Goal: Task Accomplishment & Management: Use online tool/utility

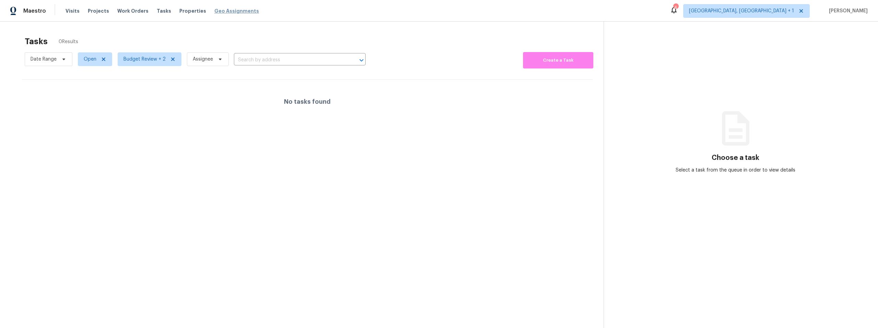
click at [216, 10] on span "Geo Assignments" at bounding box center [236, 11] width 45 height 7
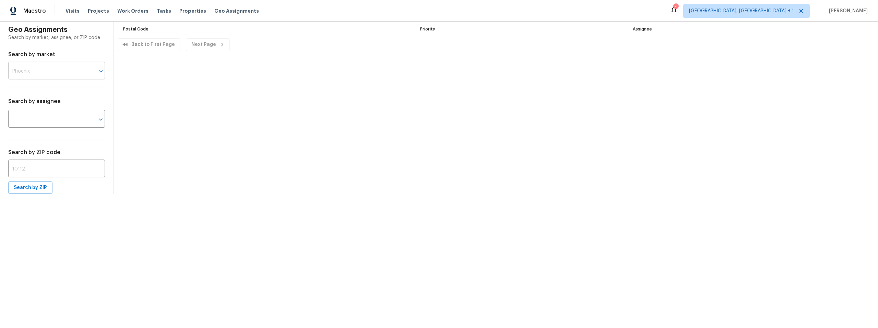
click at [35, 72] on input "text" at bounding box center [46, 71] width 77 height 16
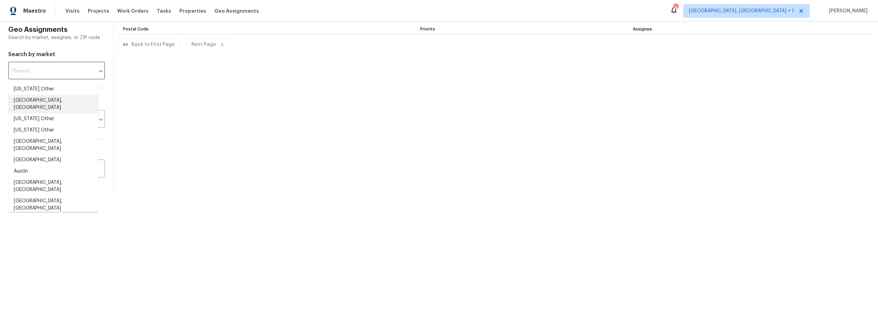
click at [35, 97] on li "Albuquerque, NM" at bounding box center [53, 104] width 90 height 19
type input "Albuquerque, NM"
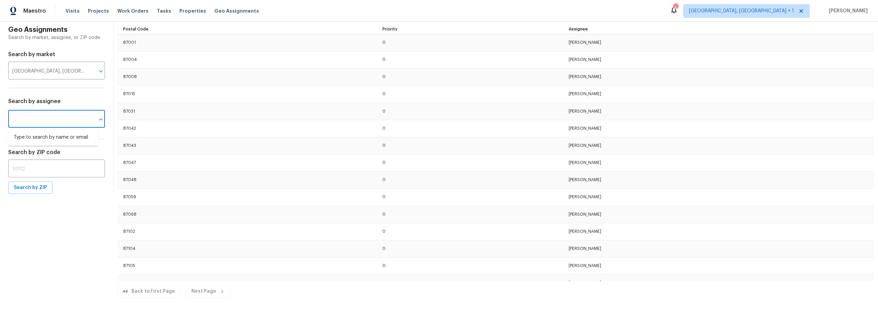
click at [49, 121] on input "text" at bounding box center [46, 120] width 77 height 16
click at [66, 98] on h6 "Search by assignee" at bounding box center [56, 102] width 97 height 10
click at [88, 70] on icon "Clear" at bounding box center [91, 71] width 7 height 7
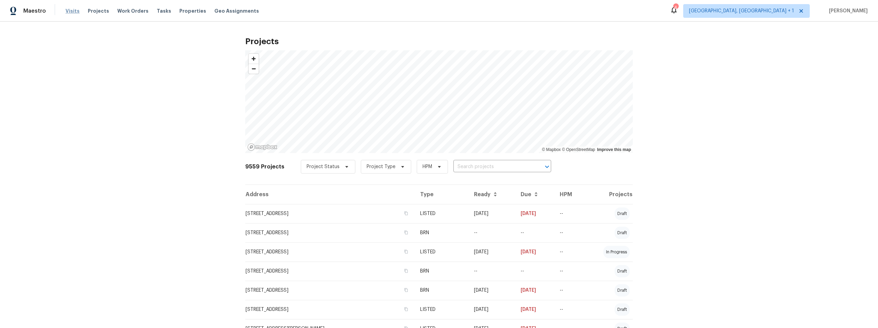
click at [71, 11] on span "Visits" at bounding box center [72, 11] width 14 height 7
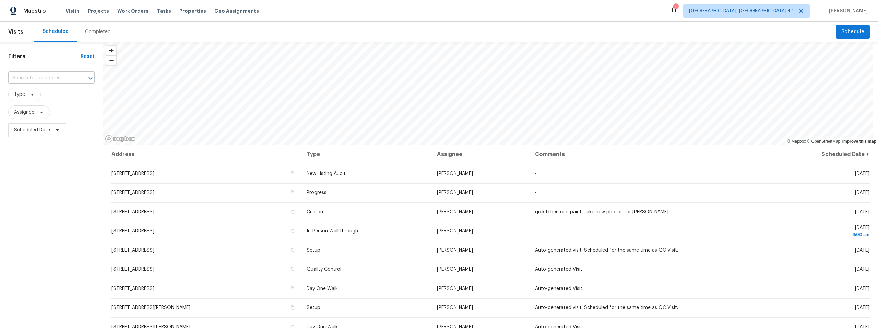
click at [41, 78] on input "text" at bounding box center [41, 78] width 67 height 11
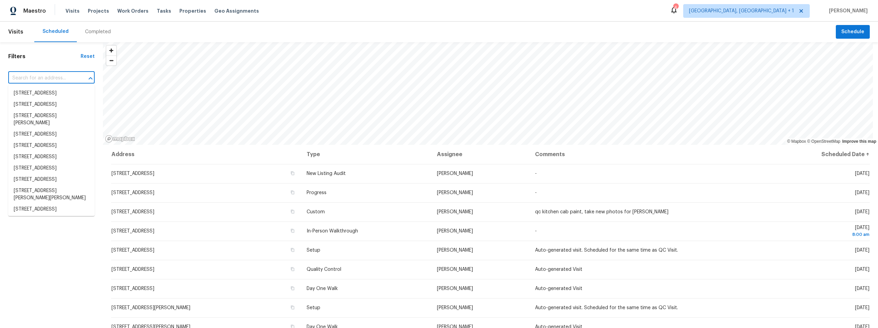
click at [41, 78] on input "text" at bounding box center [41, 78] width 67 height 11
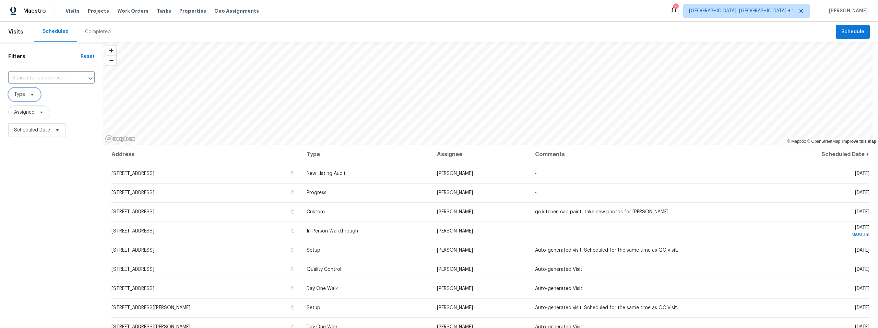
click at [32, 94] on icon at bounding box center [31, 94] width 5 height 5
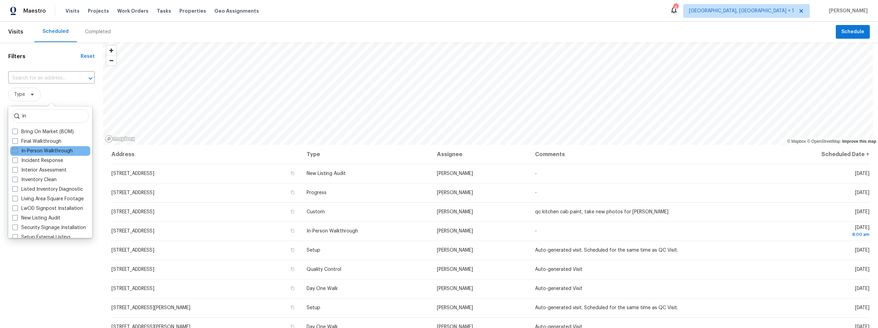
type input "in"
click at [41, 149] on label "In-Person Walkthrough" at bounding box center [42, 151] width 60 height 7
click at [17, 149] on input "In-Person Walkthrough" at bounding box center [14, 150] width 4 height 4
checkbox input "true"
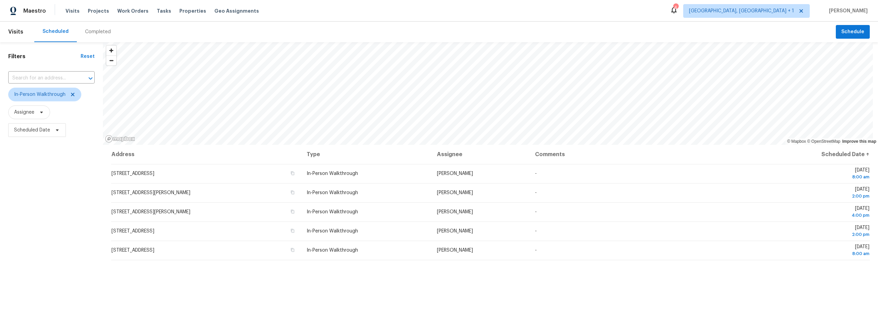
click at [57, 287] on div "Filters Reset ​ In-Person Walkthrough Assignee Scheduled Date" at bounding box center [51, 224] width 103 height 365
click at [439, 149] on div "© Mapbox © OpenStreetMap Improve this map Address Type Assignee Comments Schedu…" at bounding box center [490, 224] width 775 height 365
click at [344, 115] on icon "Map marker" at bounding box center [344, 114] width 6 height 8
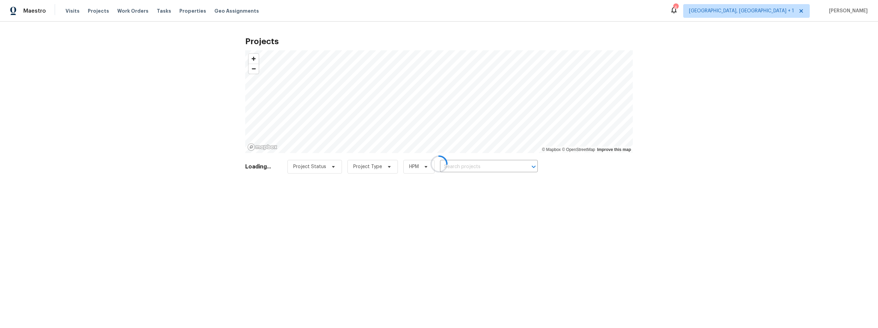
click at [36, 11] on div at bounding box center [439, 164] width 878 height 328
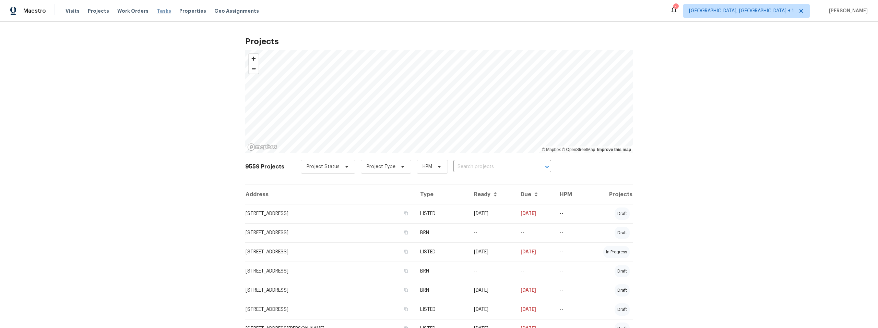
click at [157, 11] on span "Tasks" at bounding box center [164, 11] width 14 height 5
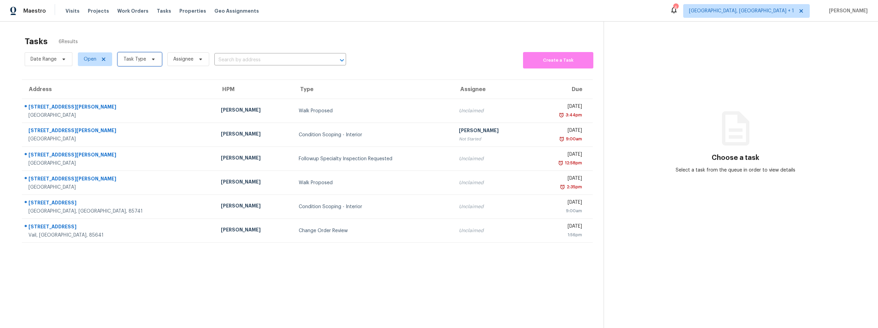
click at [148, 59] on span at bounding box center [152, 59] width 8 height 5
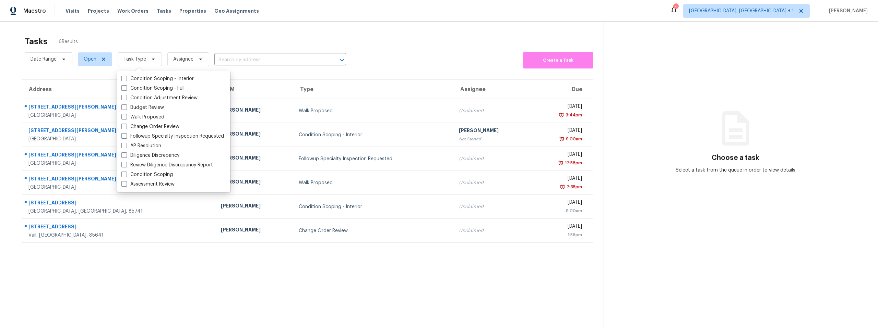
click at [129, 35] on div "Tasks 6 Results" at bounding box center [314, 42] width 579 height 18
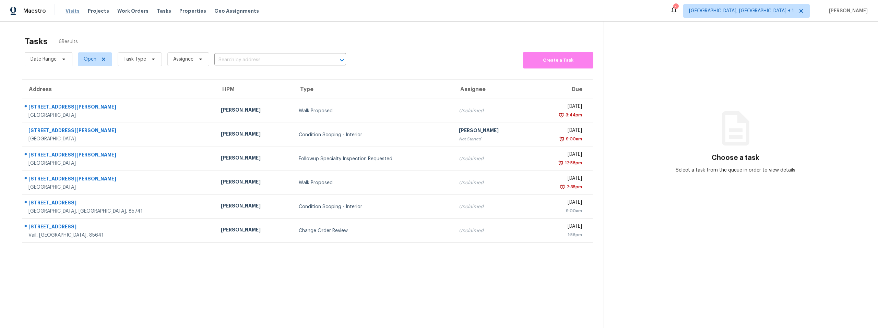
click at [70, 10] on span "Visits" at bounding box center [72, 11] width 14 height 7
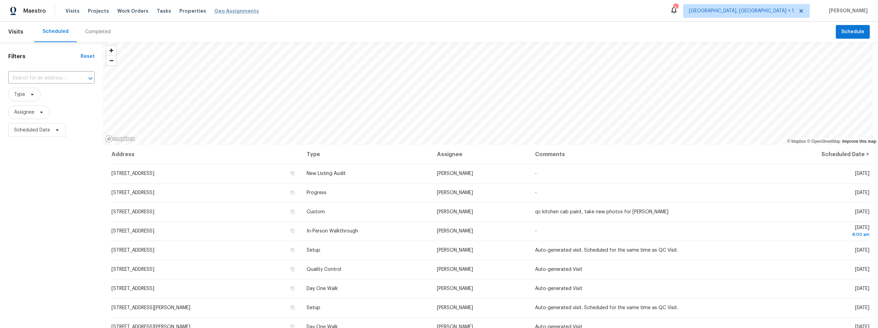
click at [221, 11] on span "Geo Assignments" at bounding box center [236, 11] width 45 height 7
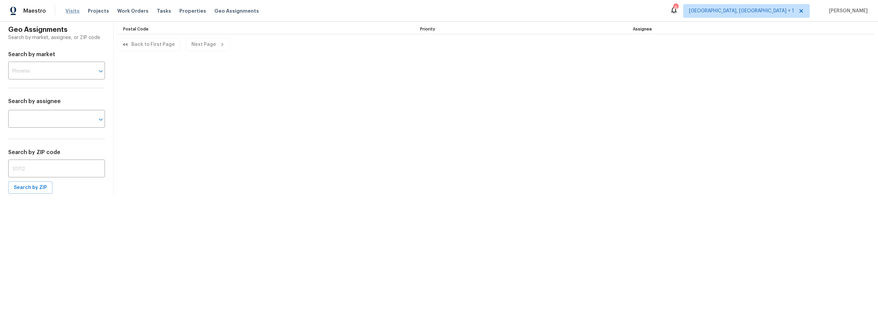
click at [72, 10] on span "Visits" at bounding box center [72, 11] width 14 height 7
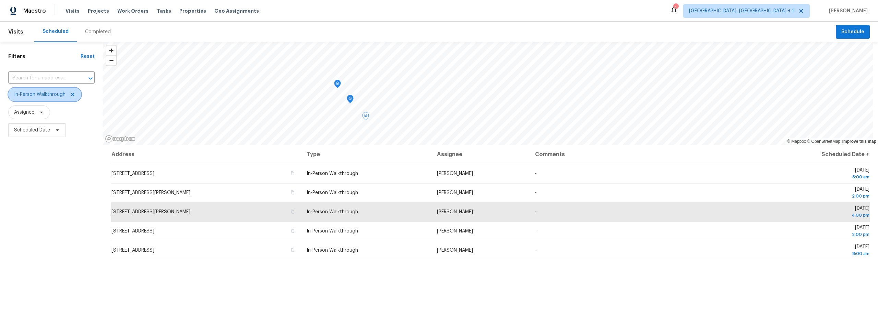
click at [72, 94] on icon at bounding box center [72, 94] width 5 height 5
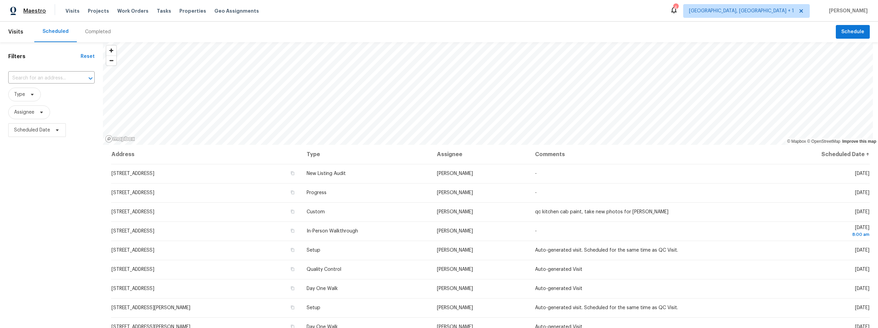
click at [37, 9] on span "Maestro" at bounding box center [34, 11] width 23 height 7
click at [160, 11] on span "Tasks" at bounding box center [164, 11] width 14 height 5
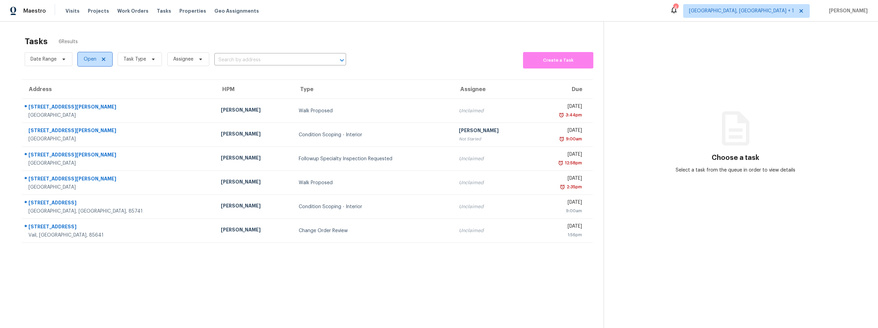
click at [104, 59] on icon at bounding box center [103, 59] width 3 height 3
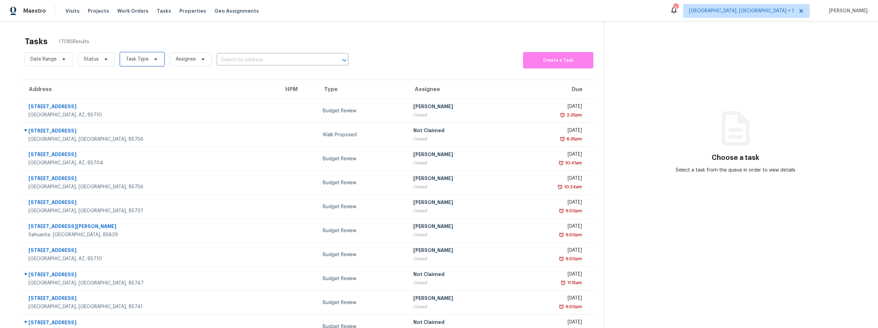
click at [153, 60] on icon at bounding box center [155, 59] width 5 height 5
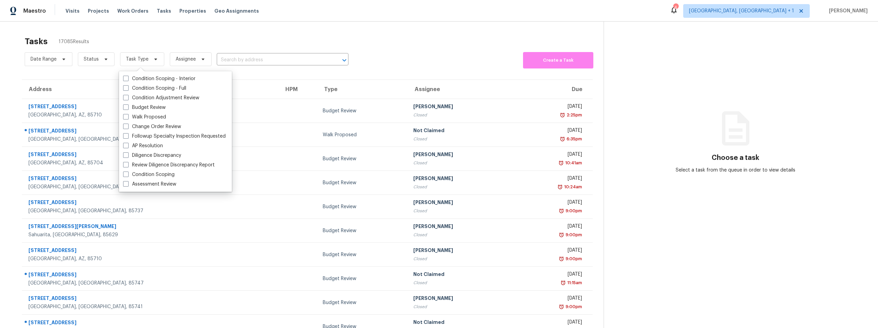
click at [189, 36] on div "Tasks 17085 Results" at bounding box center [314, 42] width 579 height 18
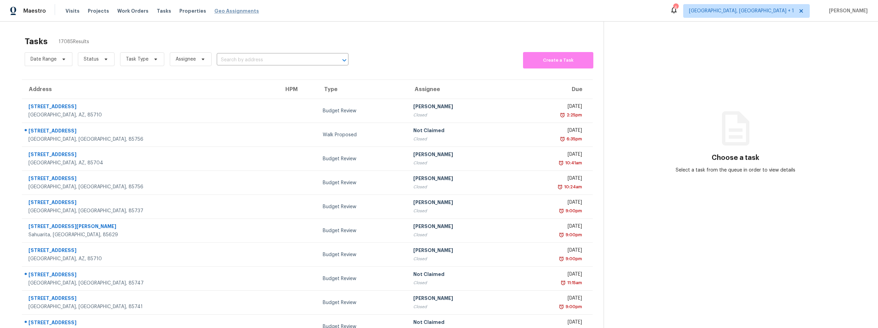
click at [218, 10] on span "Geo Assignments" at bounding box center [236, 11] width 45 height 7
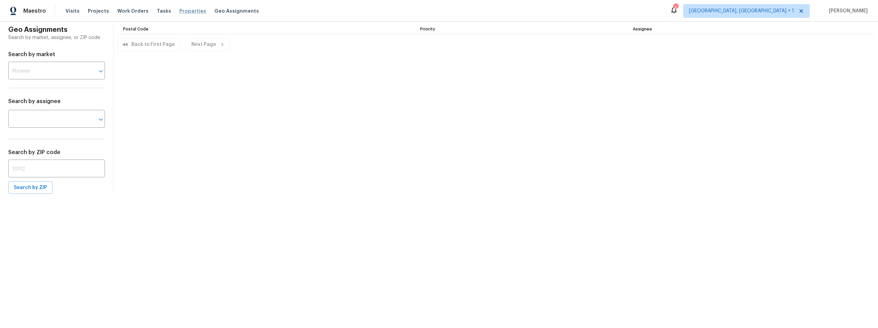
click at [181, 9] on span "Properties" at bounding box center [192, 11] width 27 height 7
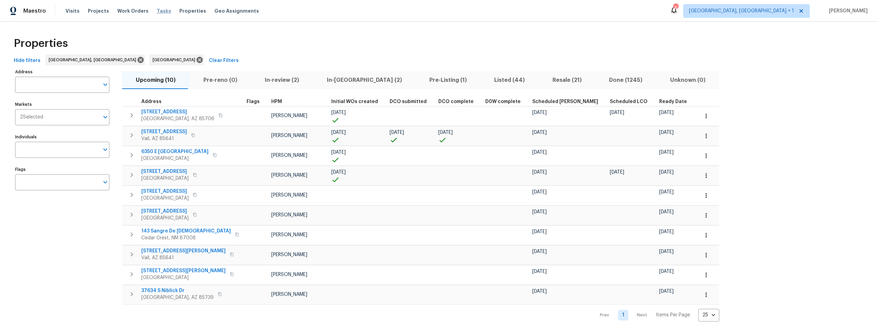
click at [157, 12] on span "Tasks" at bounding box center [164, 11] width 14 height 5
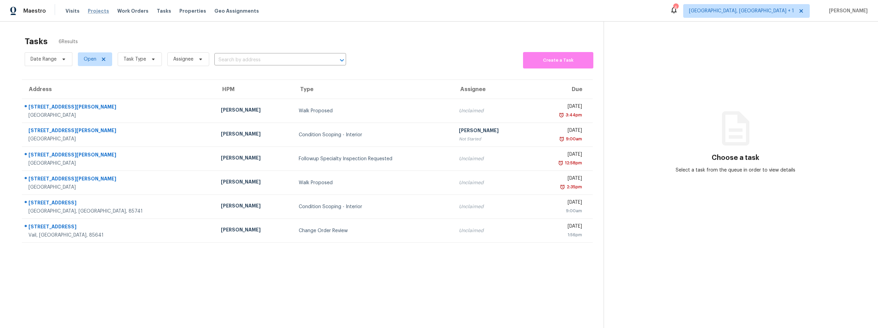
click at [97, 10] on span "Projects" at bounding box center [98, 11] width 21 height 7
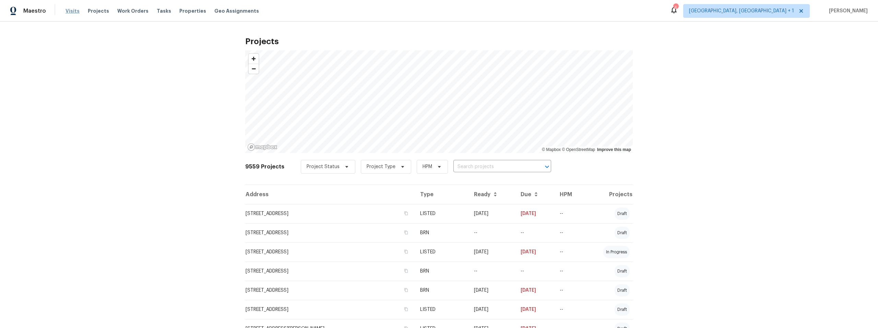
click at [74, 11] on span "Visits" at bounding box center [72, 11] width 14 height 7
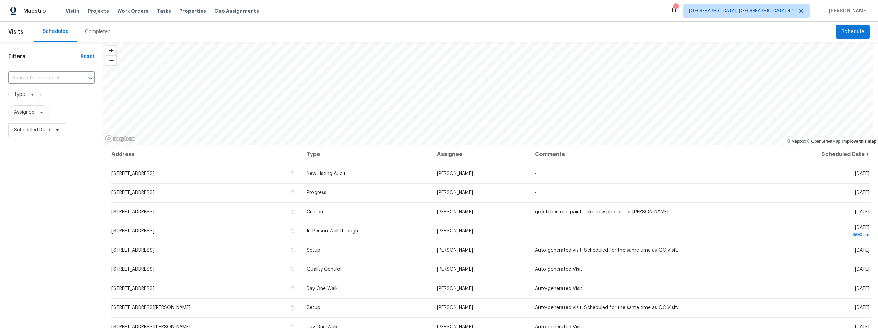
click at [852, 10] on span "[PERSON_NAME]" at bounding box center [846, 11] width 41 height 7
click at [124, 11] on span "Work Orders" at bounding box center [132, 11] width 31 height 7
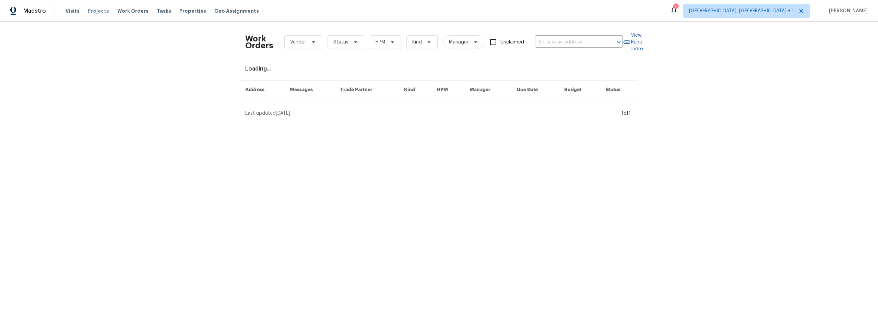
click at [101, 9] on span "Projects" at bounding box center [98, 11] width 21 height 7
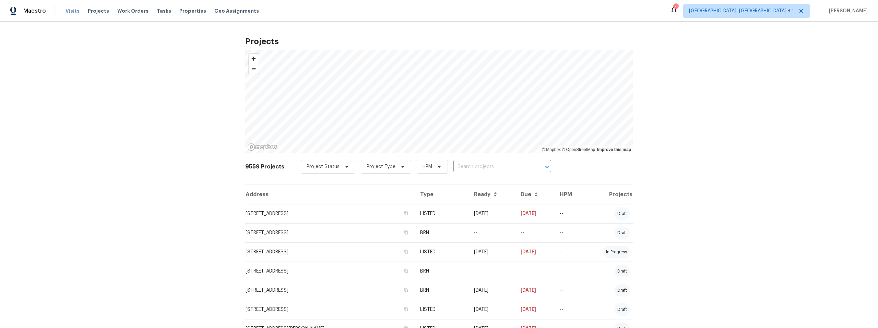
click at [76, 11] on span "Visits" at bounding box center [72, 11] width 14 height 7
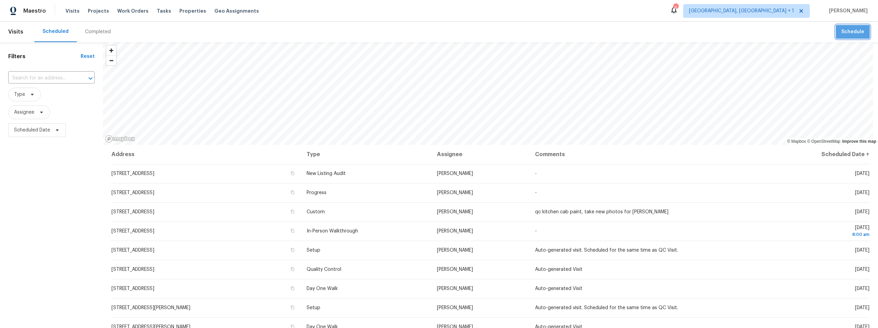
click at [848, 32] on span "Schedule" at bounding box center [852, 32] width 23 height 9
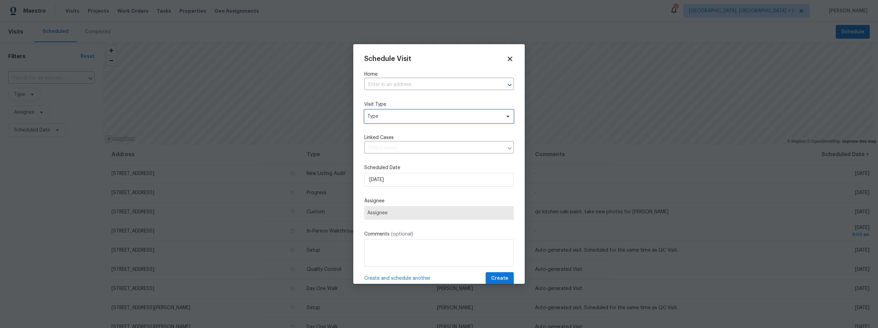
click at [416, 114] on span "Type" at bounding box center [433, 116] width 133 height 7
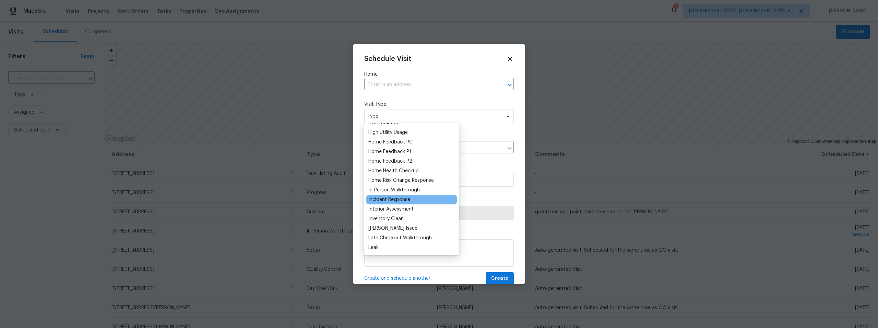
scroll to position [207, 0]
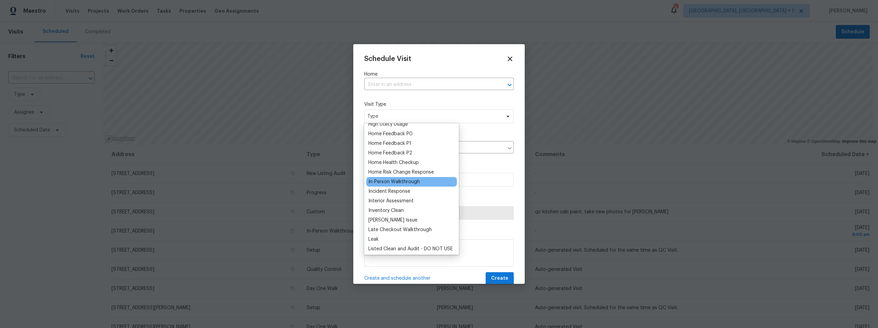
click at [408, 180] on div "In-Person Walkthrough" at bounding box center [393, 182] width 51 height 7
type input "10/02/2025 3:10 pm"
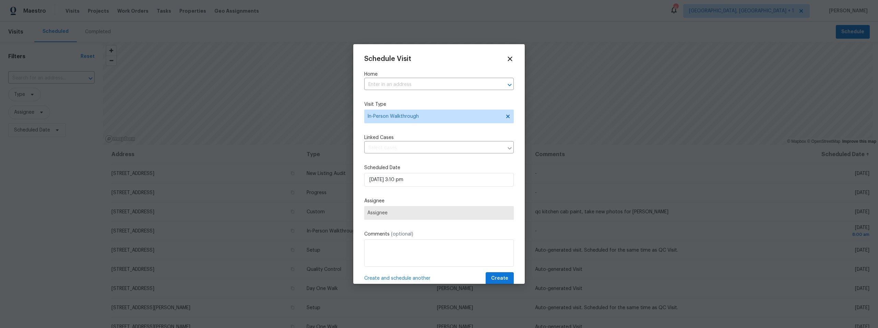
click at [438, 131] on div "Schedule Visit Home ​ Visit Type In-Person Walkthrough Linked Cases ​ Scheduled…" at bounding box center [438, 170] width 149 height 230
click at [418, 208] on span "Assignee" at bounding box center [438, 213] width 149 height 14
click at [421, 85] on input "text" at bounding box center [429, 85] width 130 height 11
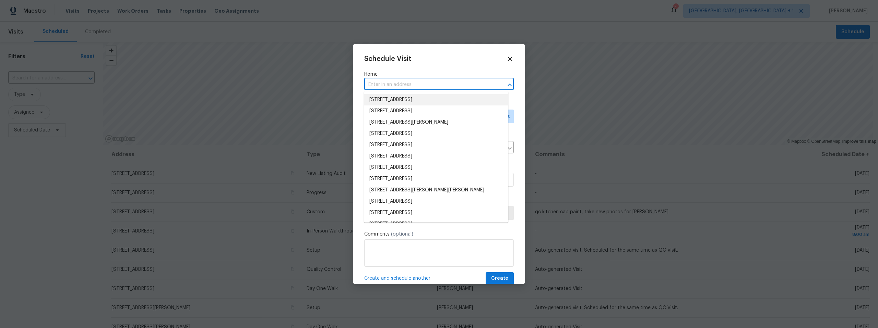
click at [417, 99] on li "5767 E Camino De Ayuda, Tucson, AZ 85756" at bounding box center [436, 99] width 144 height 11
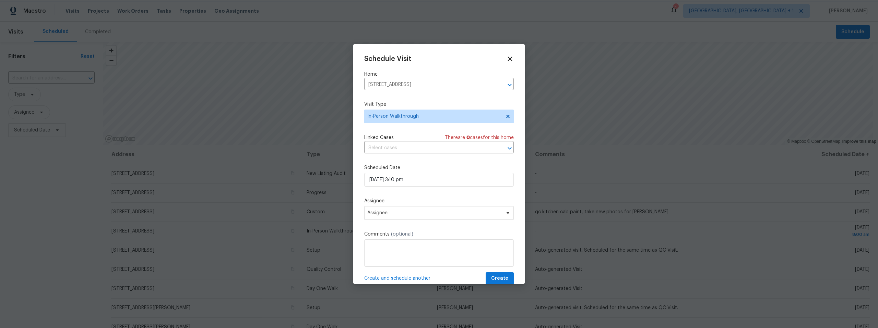
click at [494, 99] on div "Schedule Visit Home 5767 E Camino De Ayuda, Tucson, AZ 85756 ​ Visit Type In-Pe…" at bounding box center [438, 170] width 149 height 230
click at [447, 180] on input "10/02/2025 3:10 pm" at bounding box center [438, 180] width 149 height 14
select select "pm"
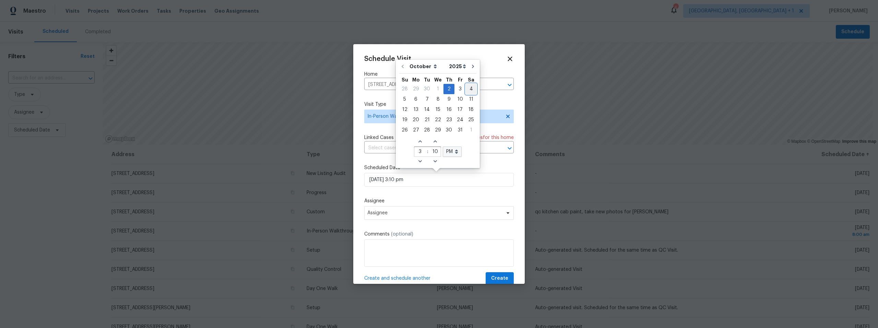
click at [468, 87] on div "4" at bounding box center [470, 89] width 11 height 10
type input "10/04/2025 3:10 pm"
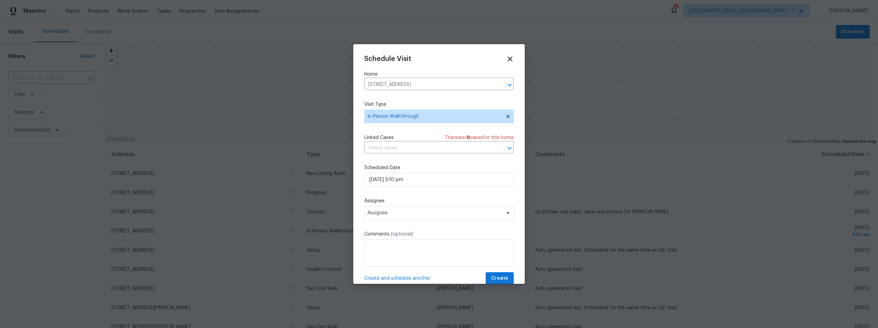
click at [507, 58] on icon at bounding box center [509, 59] width 5 height 5
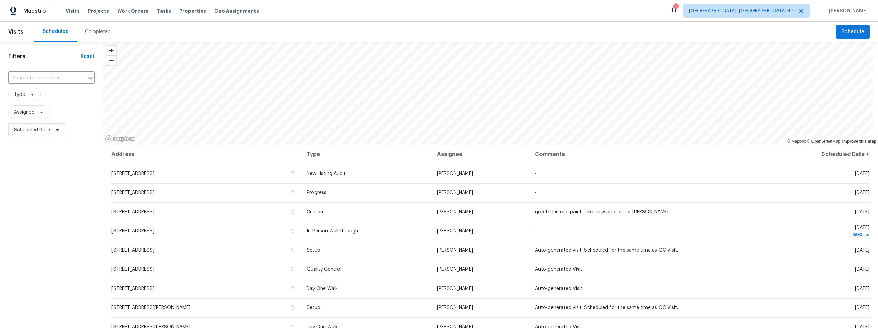
click at [14, 32] on span "Visits" at bounding box center [15, 31] width 15 height 15
click at [179, 11] on span "Properties" at bounding box center [192, 11] width 27 height 7
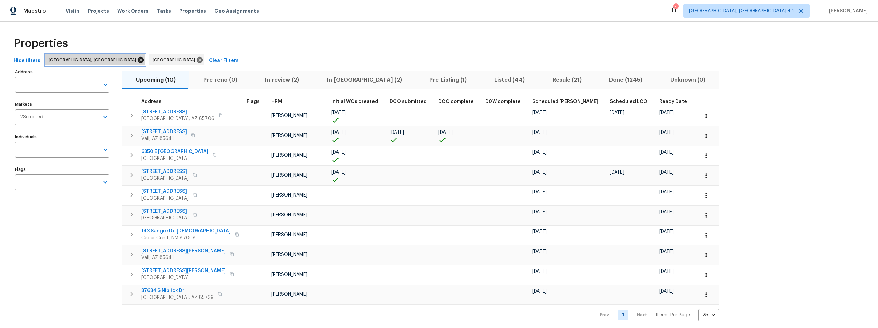
click at [137, 60] on icon at bounding box center [140, 60] width 6 height 6
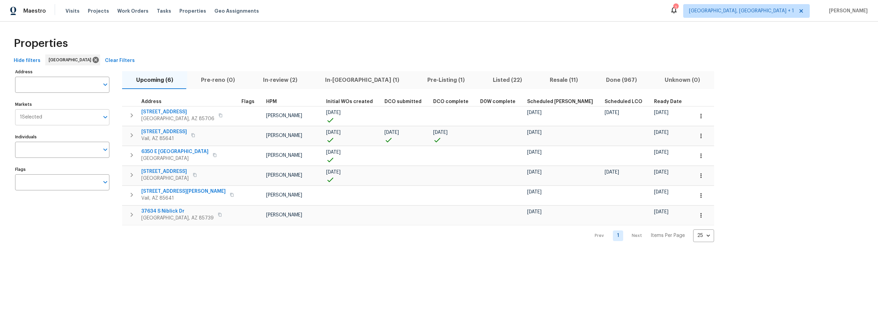
click at [51, 114] on input "Markets" at bounding box center [70, 117] width 57 height 16
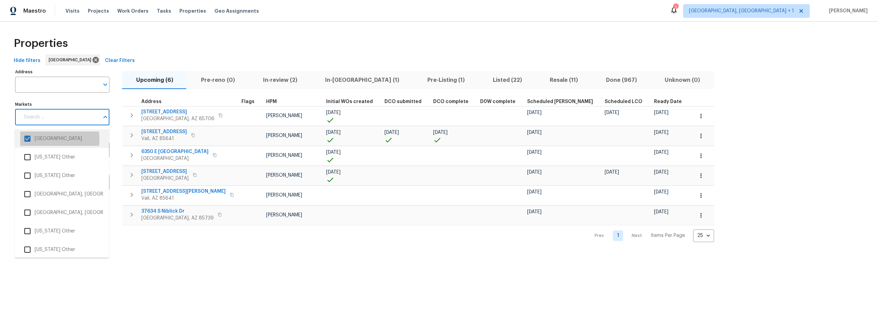
click at [45, 140] on li "Tucson" at bounding box center [61, 139] width 83 height 14
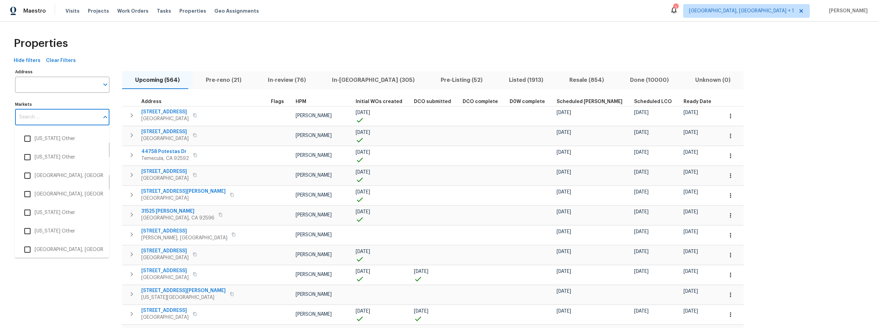
click at [60, 117] on input "Markets" at bounding box center [57, 117] width 84 height 16
click at [29, 247] on input "checkbox" at bounding box center [27, 249] width 14 height 14
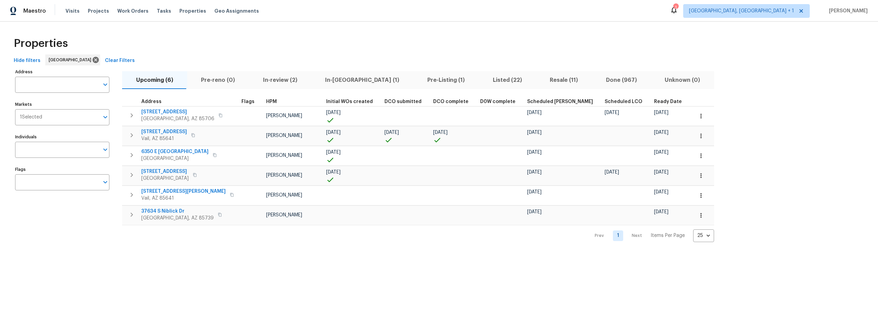
click at [774, 146] on div "Address Address Markets 1 Selected Markets Individuals Individuals Flags Flags …" at bounding box center [439, 154] width 856 height 175
click at [30, 10] on span "Maestro" at bounding box center [34, 11] width 23 height 7
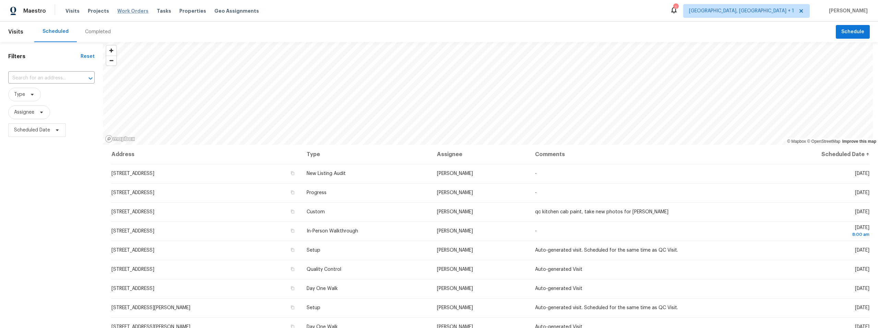
click at [124, 10] on span "Work Orders" at bounding box center [132, 11] width 31 height 7
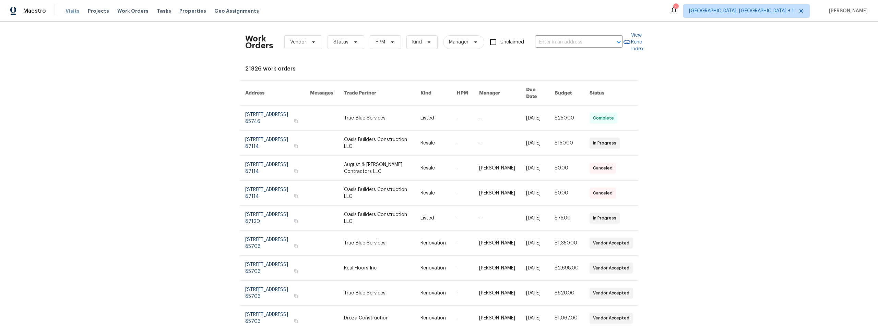
click at [73, 11] on span "Visits" at bounding box center [72, 11] width 14 height 7
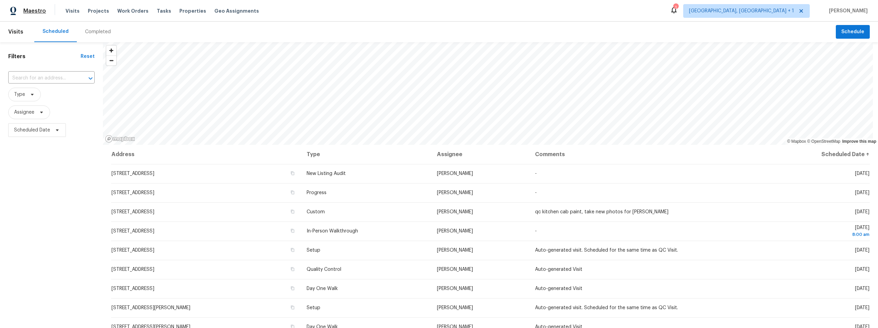
click at [35, 9] on span "Maestro" at bounding box center [34, 11] width 23 height 7
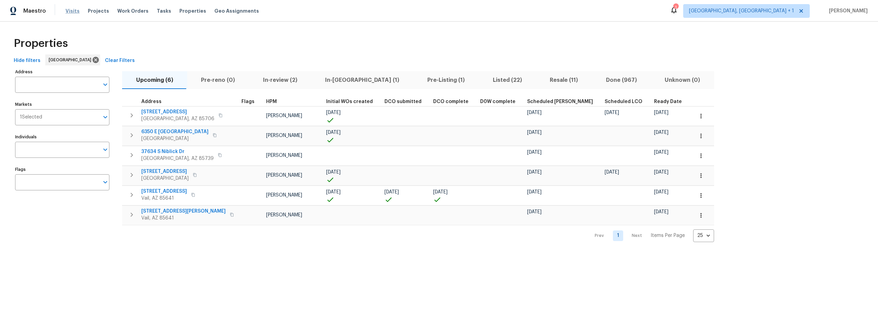
click at [69, 11] on span "Visits" at bounding box center [72, 11] width 14 height 7
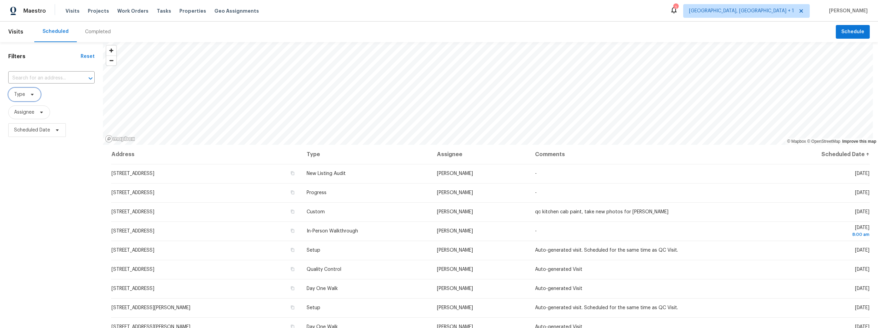
click at [32, 94] on icon at bounding box center [32, 95] width 3 height 2
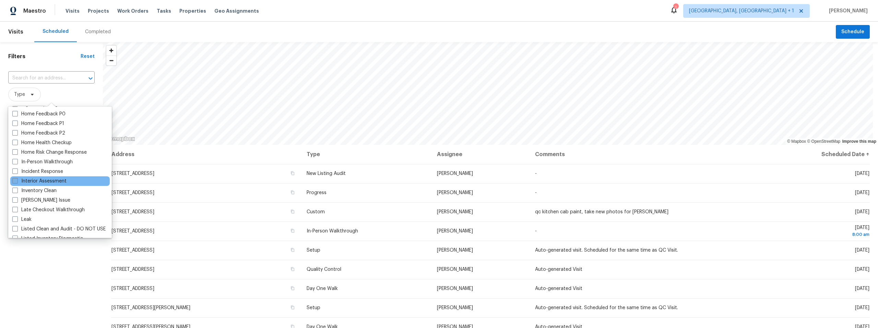
scroll to position [221, 0]
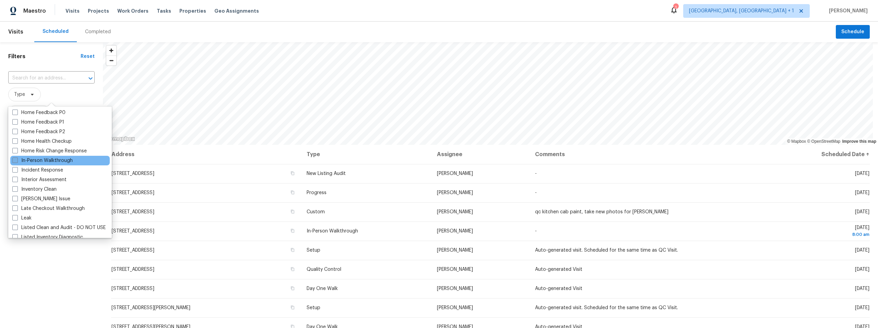
click at [15, 159] on span at bounding box center [14, 160] width 5 height 5
click at [15, 159] on input "In-Person Walkthrough" at bounding box center [14, 159] width 4 height 4
checkbox input "true"
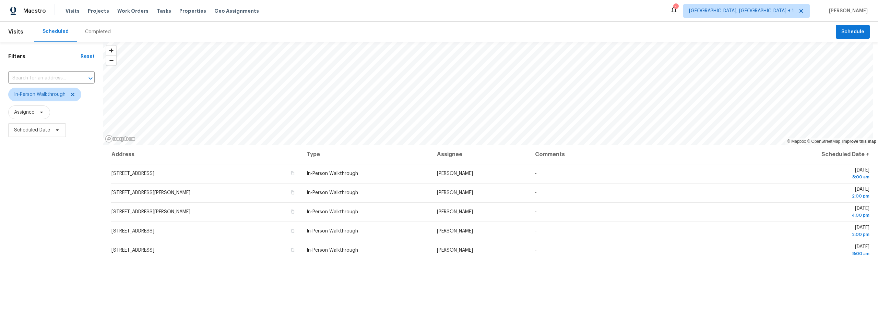
click at [39, 274] on div "Filters Reset ​ In-Person Walkthrough Assignee Scheduled Date" at bounding box center [51, 224] width 103 height 365
click at [48, 250] on div "Filters Reset ​ In-Person Walkthrough Assignee Scheduled Date" at bounding box center [51, 224] width 103 height 365
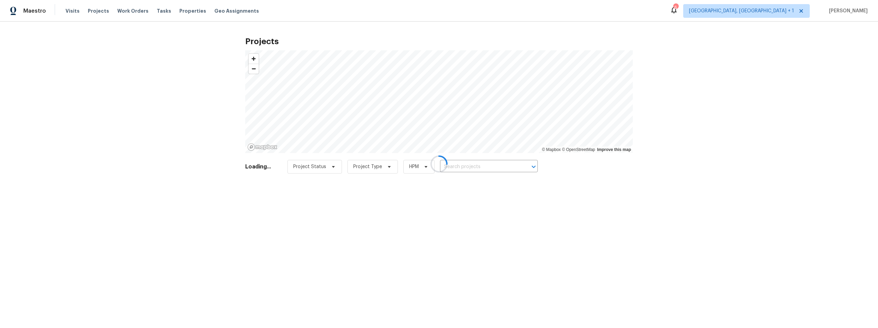
click at [155, 11] on div at bounding box center [439, 164] width 878 height 328
click at [131, 11] on div at bounding box center [439, 164] width 878 height 328
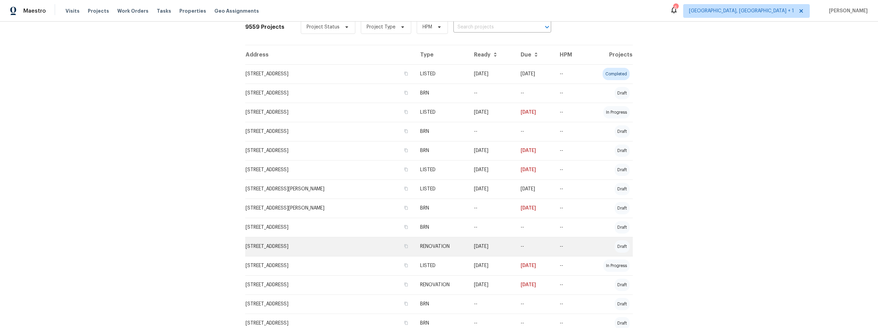
scroll to position [141, 0]
